Goal: Information Seeking & Learning: Learn about a topic

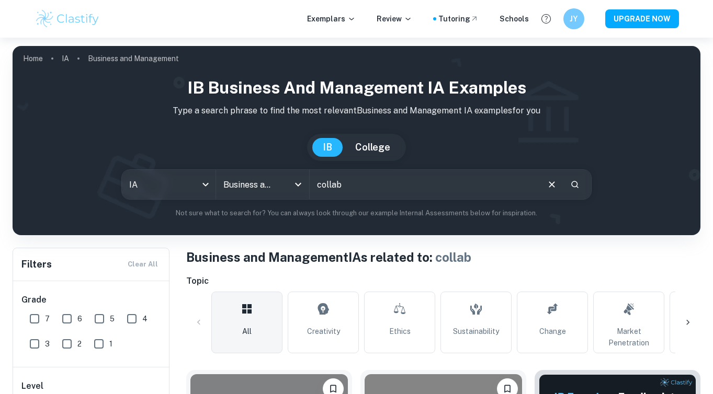
click at [189, 142] on body "Exemplars Review Tutoring Schools JY UPGRADE NOW Home IA Business and Managemen…" at bounding box center [356, 235] width 713 height 394
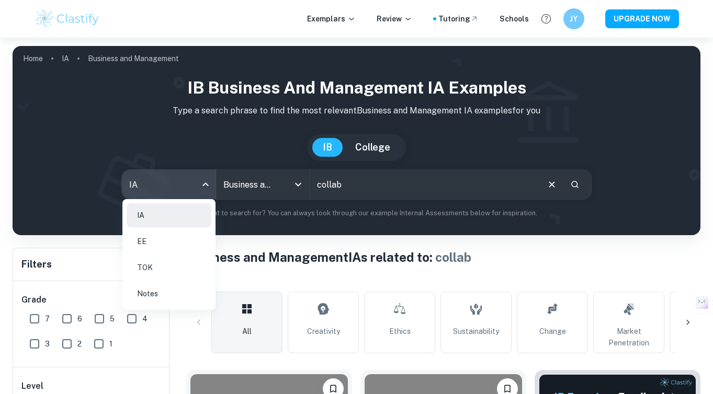
click at [33, 56] on div at bounding box center [356, 197] width 713 height 394
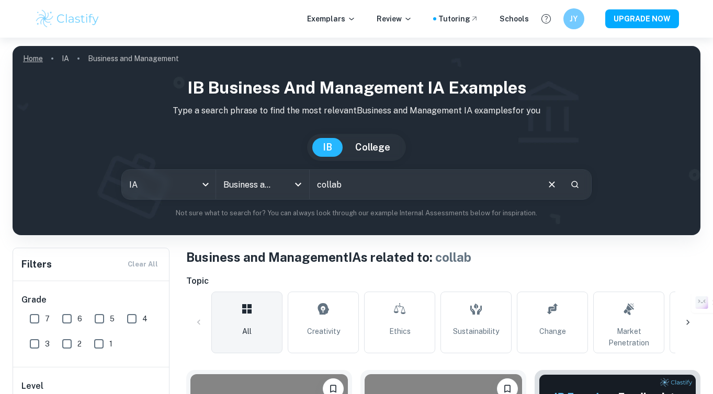
click at [33, 60] on link "Home" at bounding box center [33, 58] width 20 height 15
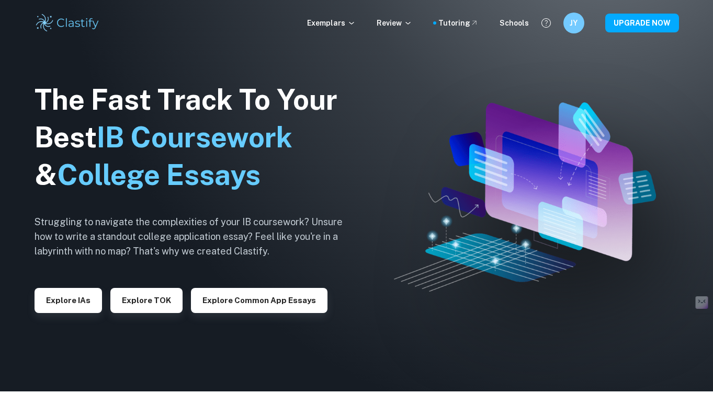
scroll to position [5, 0]
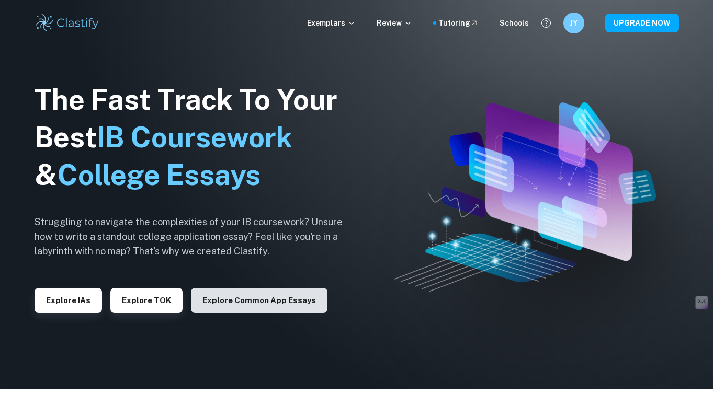
click at [246, 301] on button "Explore Common App essays" at bounding box center [259, 300] width 136 height 25
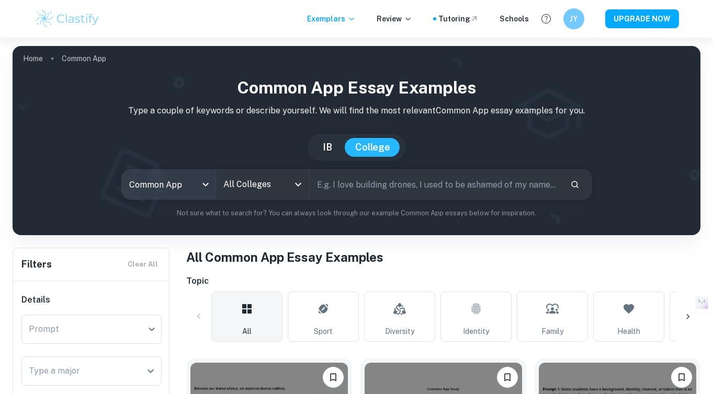
click at [188, 190] on body "We value your privacy We use cookies to enhance your browsing experience, serve…" at bounding box center [356, 235] width 713 height 394
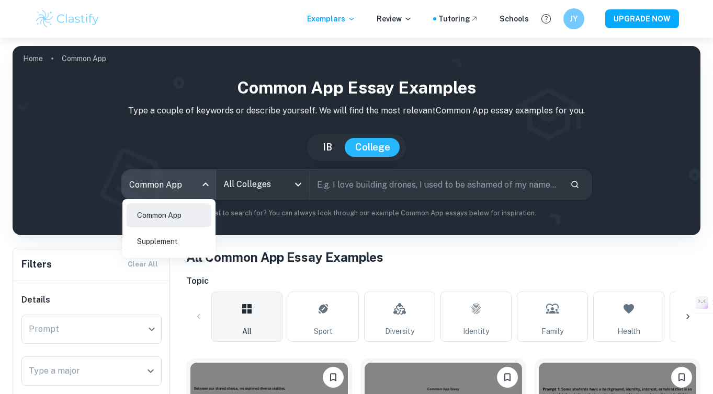
click at [246, 192] on div at bounding box center [356, 197] width 713 height 394
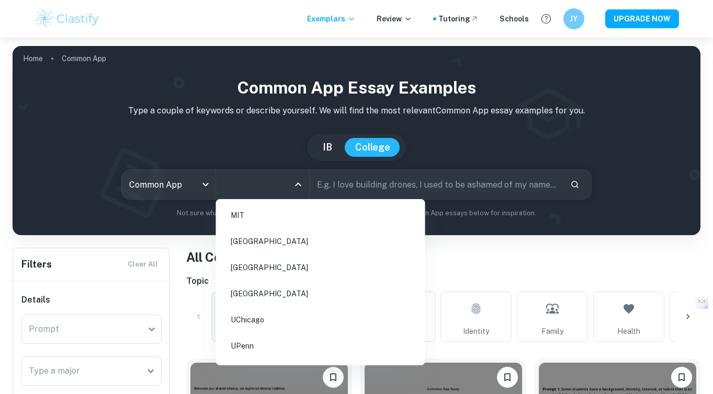
click at [266, 181] on input "All Colleges" at bounding box center [255, 185] width 68 height 20
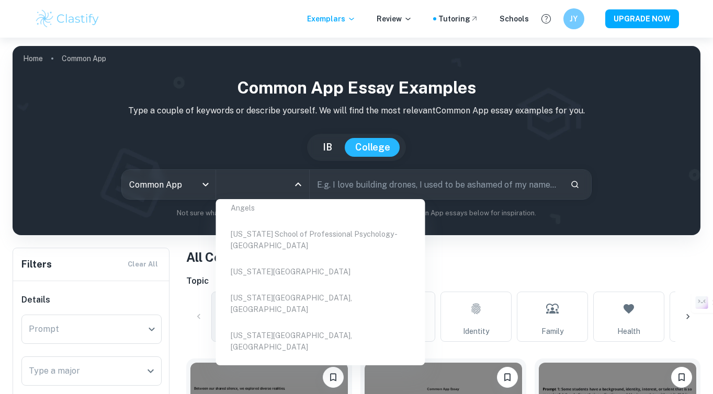
scroll to position [13052, 0]
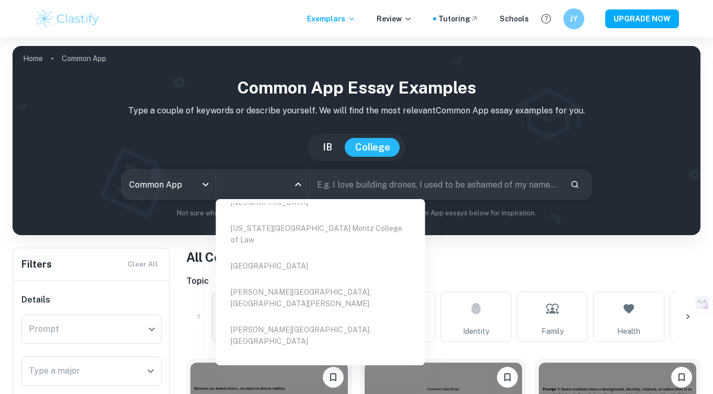
click at [290, 239] on ul "MIT Harvard University Stanford University UC Berkeley UChicago UPenn Cornell U…" at bounding box center [320, 282] width 209 height 158
click at [293, 236] on ul "MIT Harvard University Stanford University UC Berkeley UChicago UPenn Cornell U…" at bounding box center [320, 282] width 209 height 158
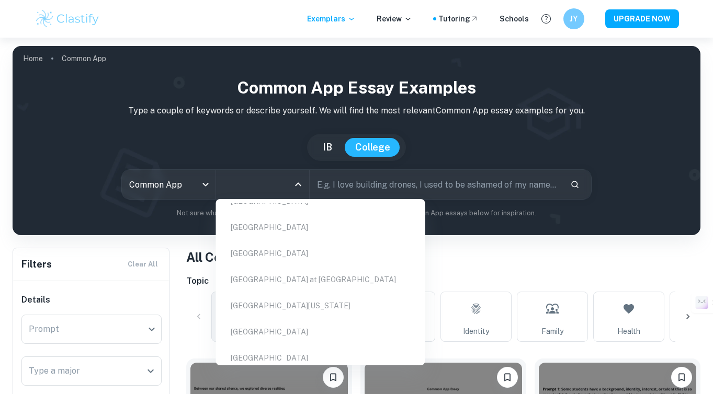
scroll to position [0, 0]
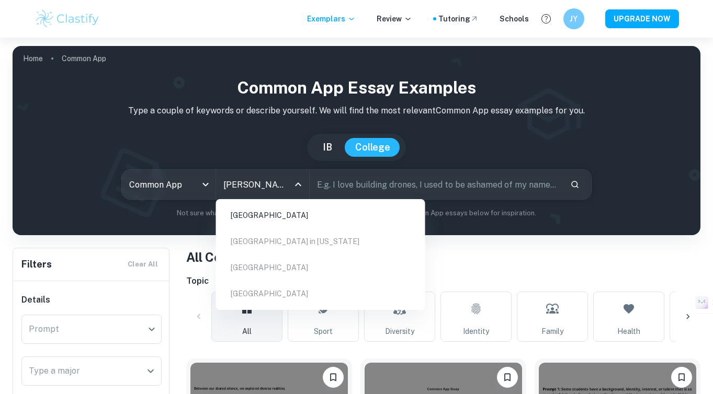
click at [257, 215] on li "Loyola Marymount University" at bounding box center [320, 215] width 201 height 24
type input "loyo"
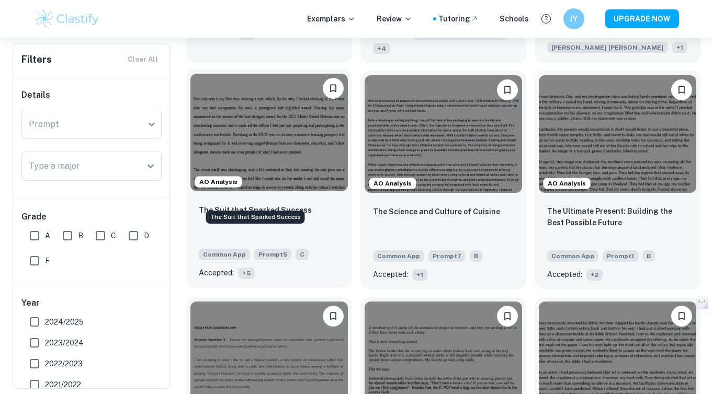
scroll to position [543, 0]
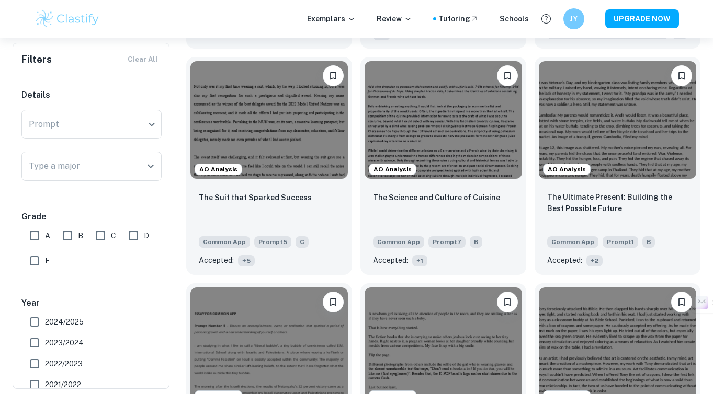
click at [32, 260] on input "F" at bounding box center [34, 260] width 21 height 21
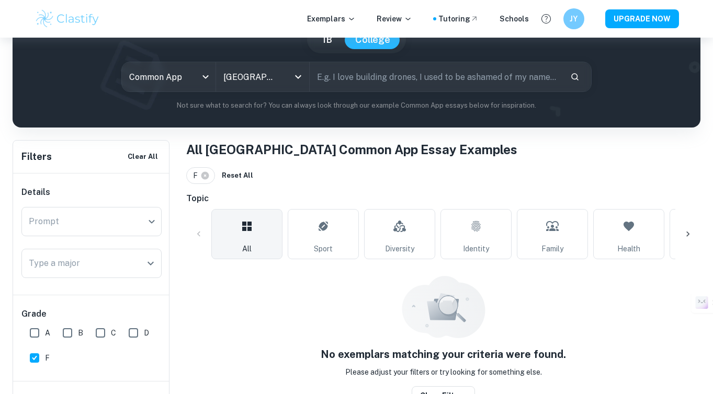
scroll to position [119, 0]
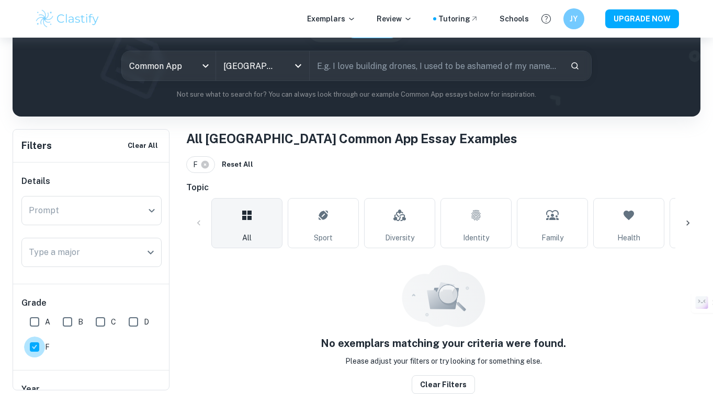
click at [30, 347] on input "F" at bounding box center [34, 347] width 21 height 21
checkbox input "false"
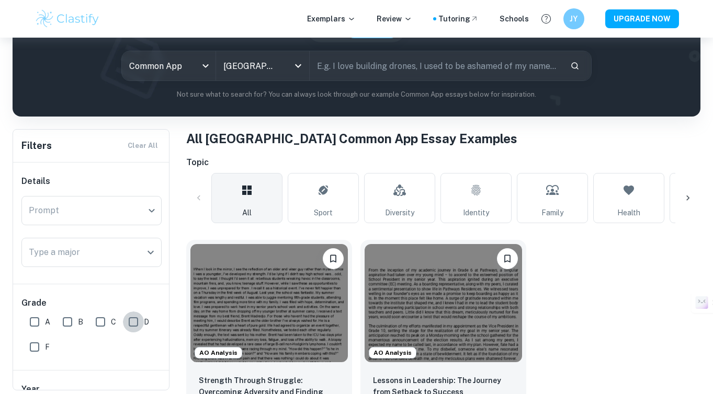
click at [132, 325] on input "D" at bounding box center [133, 322] width 21 height 21
checkbox input "true"
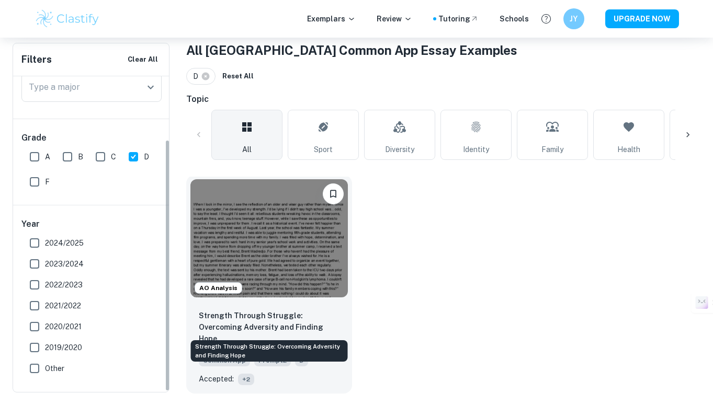
scroll to position [78, 0]
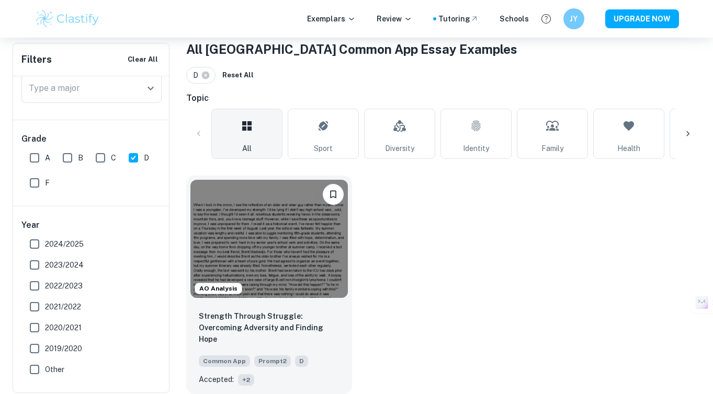
click at [33, 156] on input "A" at bounding box center [34, 157] width 21 height 21
checkbox input "true"
click at [129, 157] on input "D" at bounding box center [133, 157] width 21 height 21
checkbox input "false"
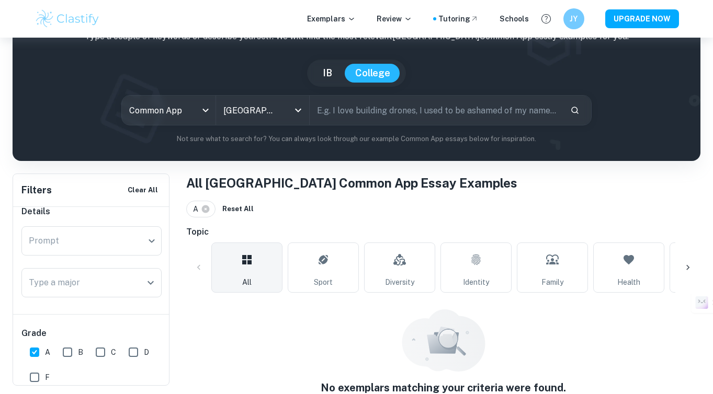
scroll to position [70, 0]
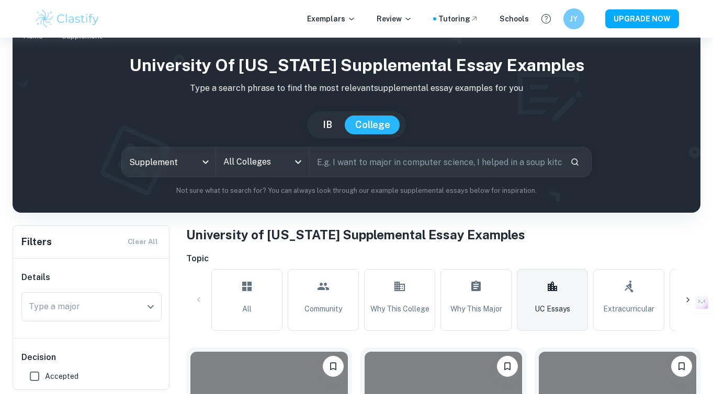
scroll to position [19, 0]
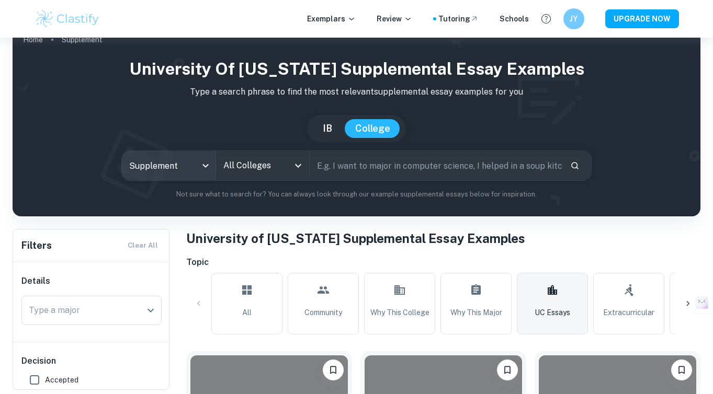
click at [196, 162] on body "We value your privacy We use cookies to enhance your browsing experience, serve…" at bounding box center [356, 216] width 713 height 394
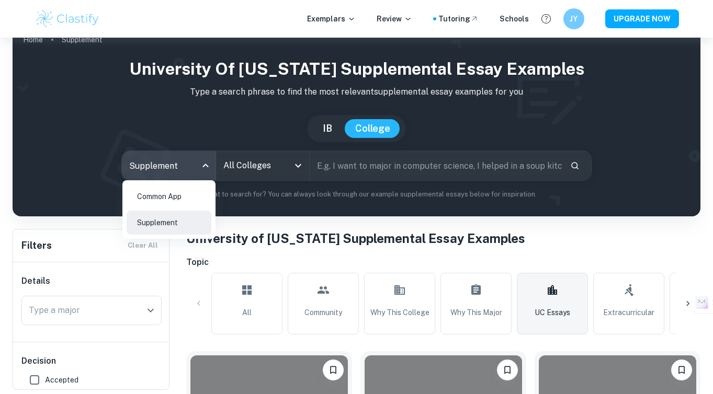
click at [336, 228] on div at bounding box center [356, 197] width 713 height 394
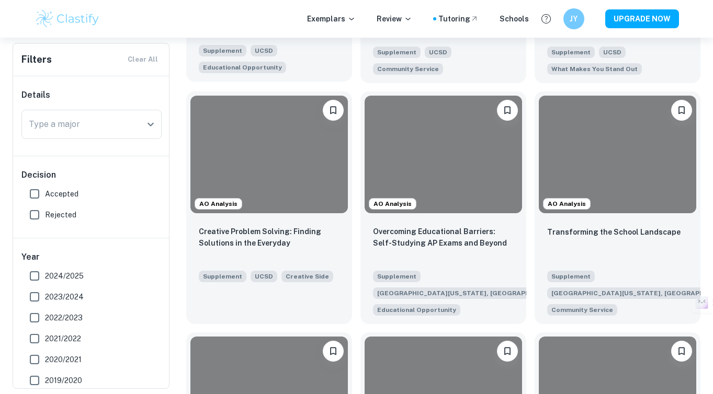
scroll to position [506, 0]
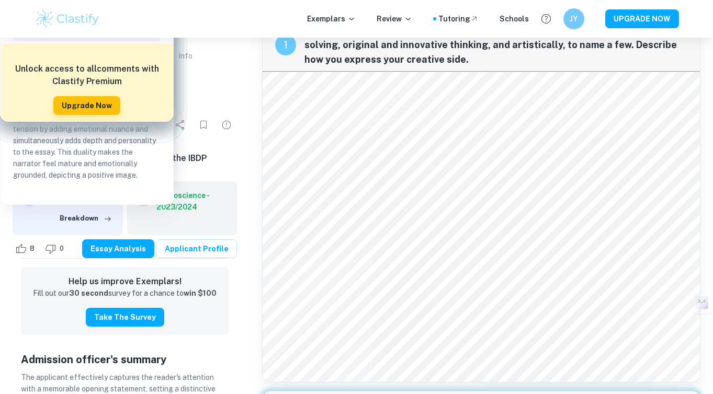
scroll to position [40, 0]
